Goal: Task Accomplishment & Management: Complete application form

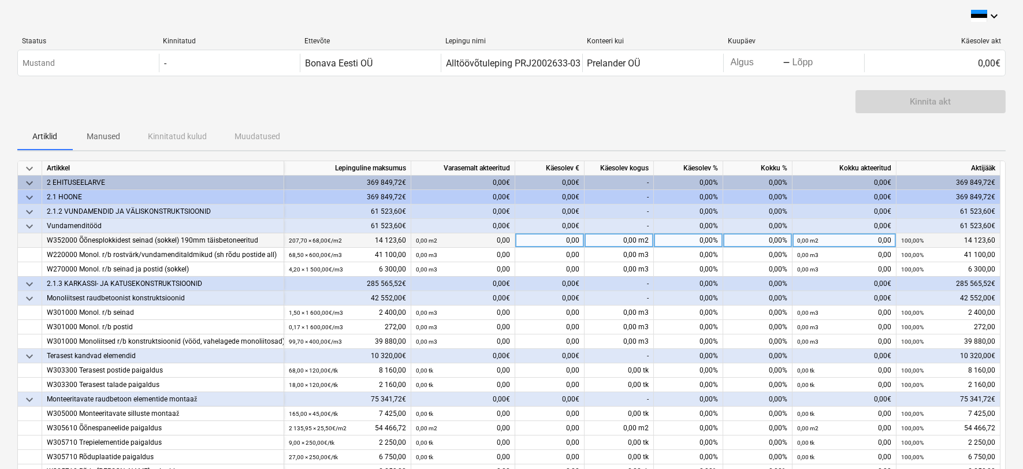
click at [761, 243] on div "0,00%" at bounding box center [757, 240] width 69 height 14
type input "100"
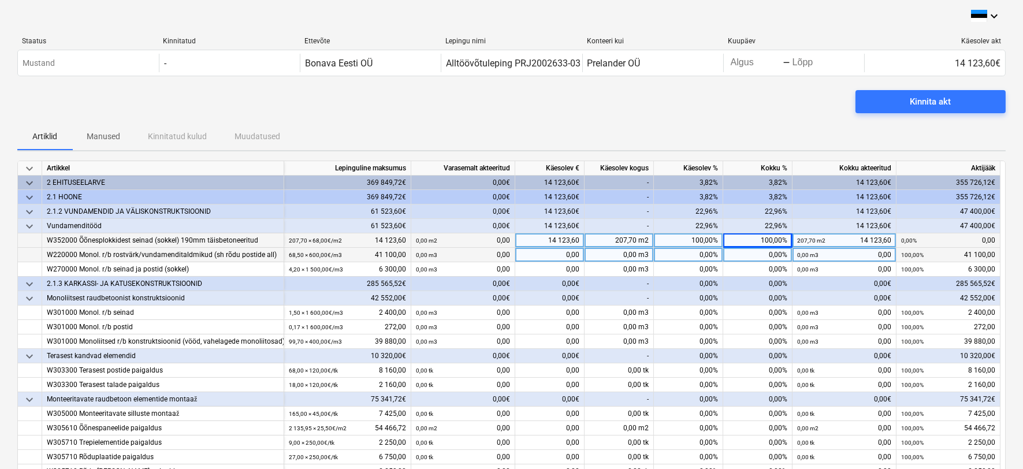
click at [761, 256] on div "0,00%" at bounding box center [757, 255] width 69 height 14
type input "100"
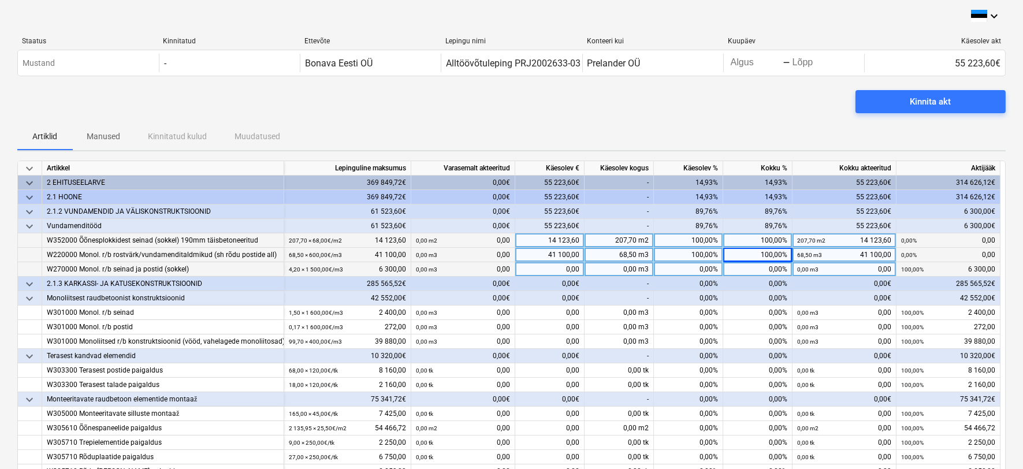
click at [691, 273] on div "0,00%" at bounding box center [688, 269] width 69 height 14
type input "100"
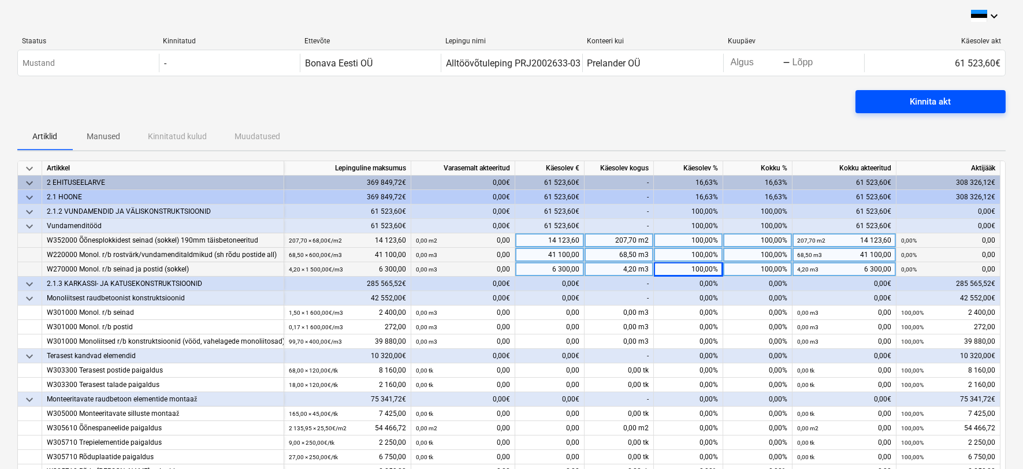
click at [900, 111] on button "Kinnita akt" at bounding box center [930, 101] width 150 height 23
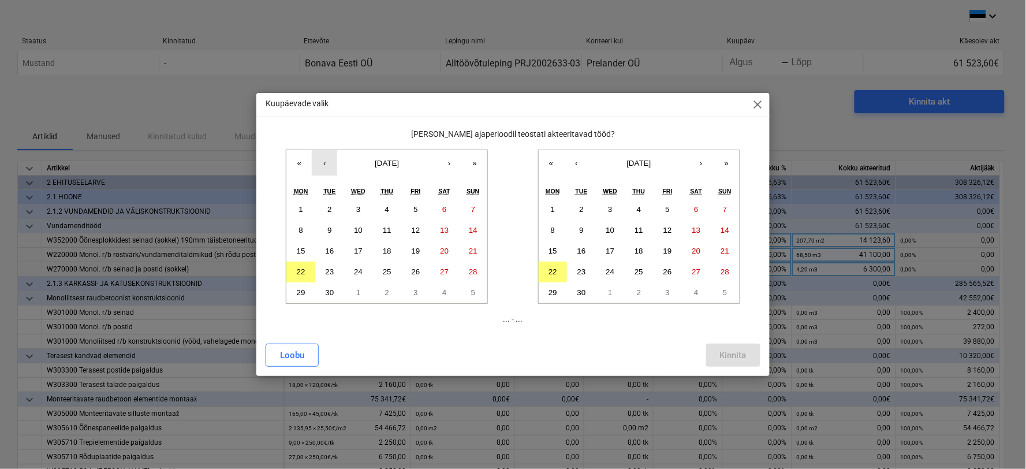
click at [328, 162] on button "‹" at bounding box center [324, 162] width 25 height 25
click at [385, 276] on abbr "21" at bounding box center [387, 271] width 9 height 9
click at [723, 256] on button "21" at bounding box center [725, 251] width 29 height 21
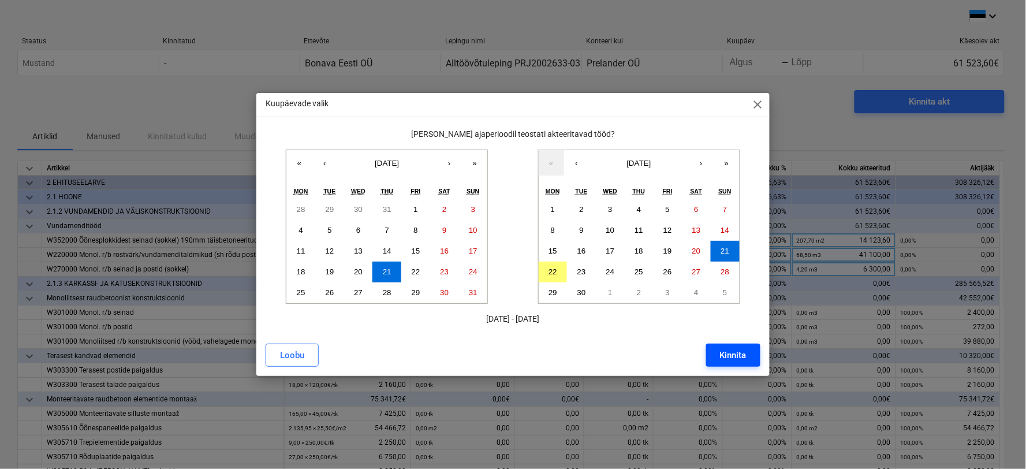
click at [731, 357] on div "Kinnita" at bounding box center [733, 355] width 27 height 15
